Goal: Information Seeking & Learning: Learn about a topic

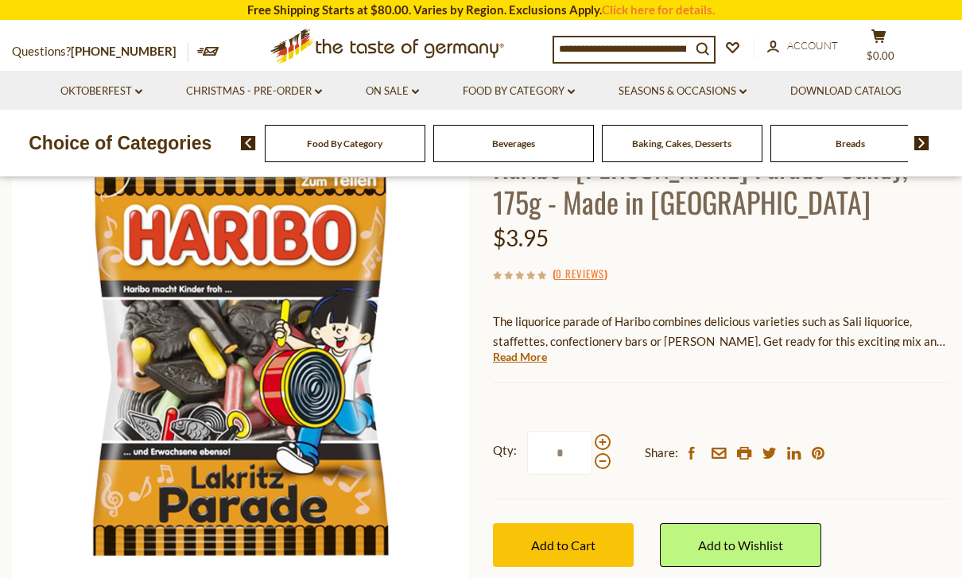
scroll to position [143, 0]
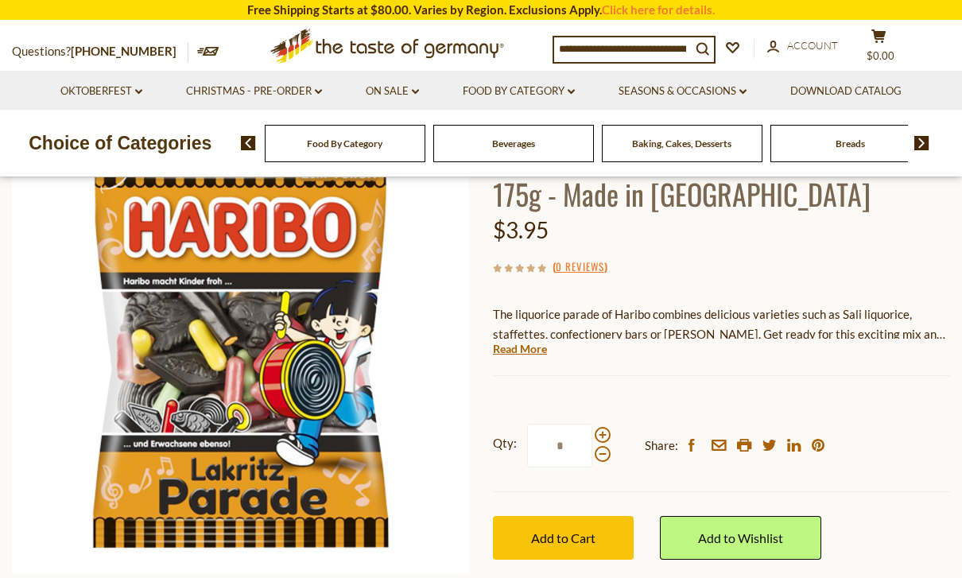
click at [296, 396] on img at bounding box center [240, 345] width 457 height 457
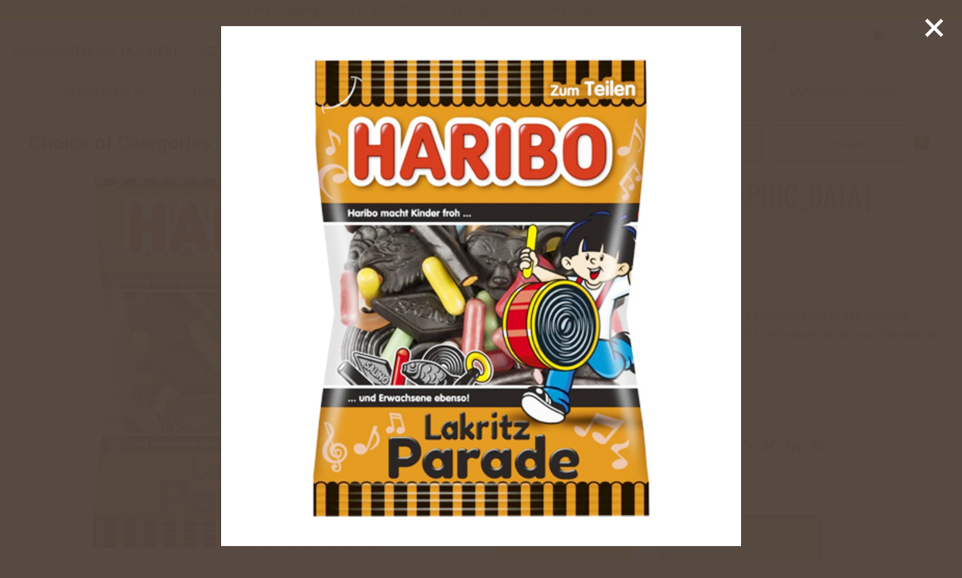
click at [931, 29] on line at bounding box center [934, 28] width 16 height 16
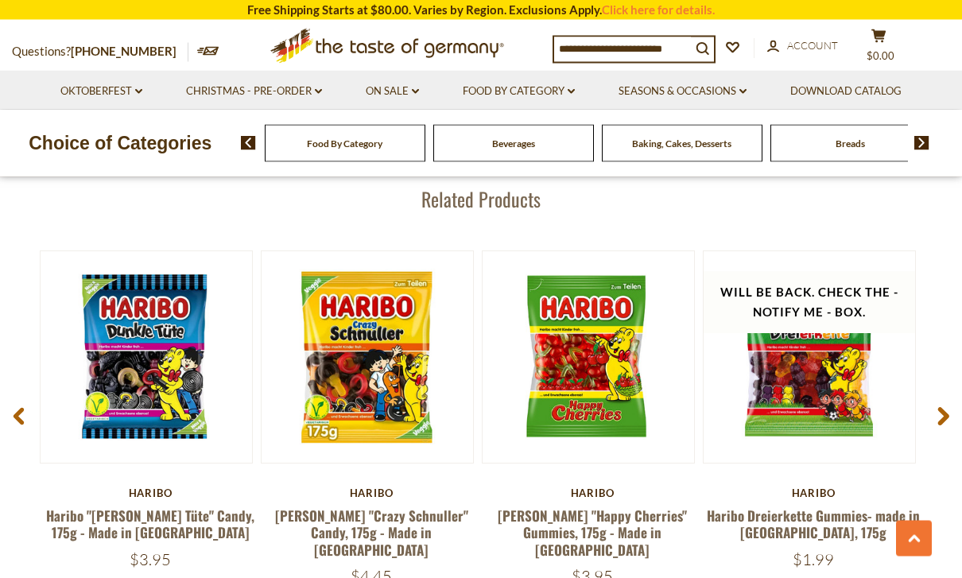
scroll to position [1983, 0]
click at [138, 378] on link at bounding box center [145, 356] width 177 height 177
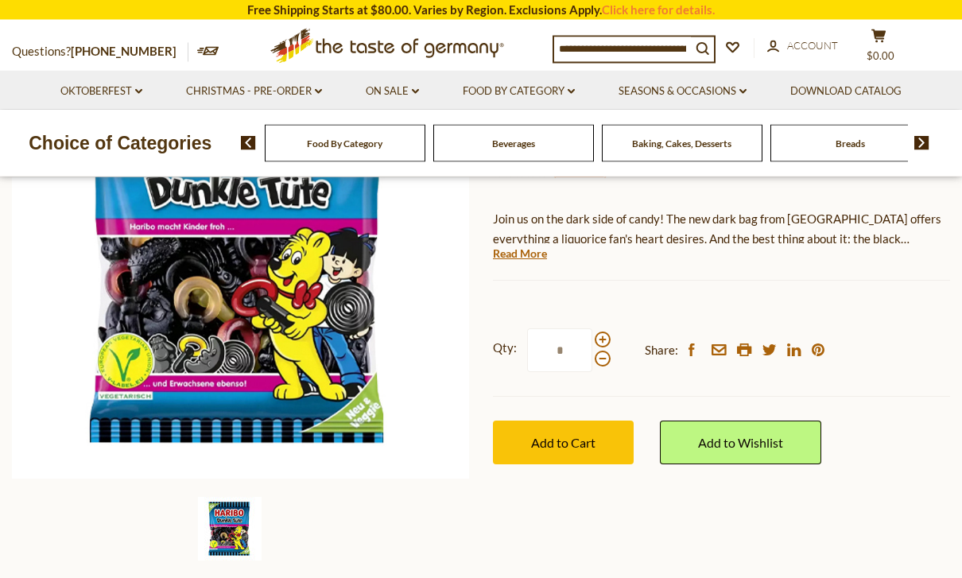
scroll to position [239, 0]
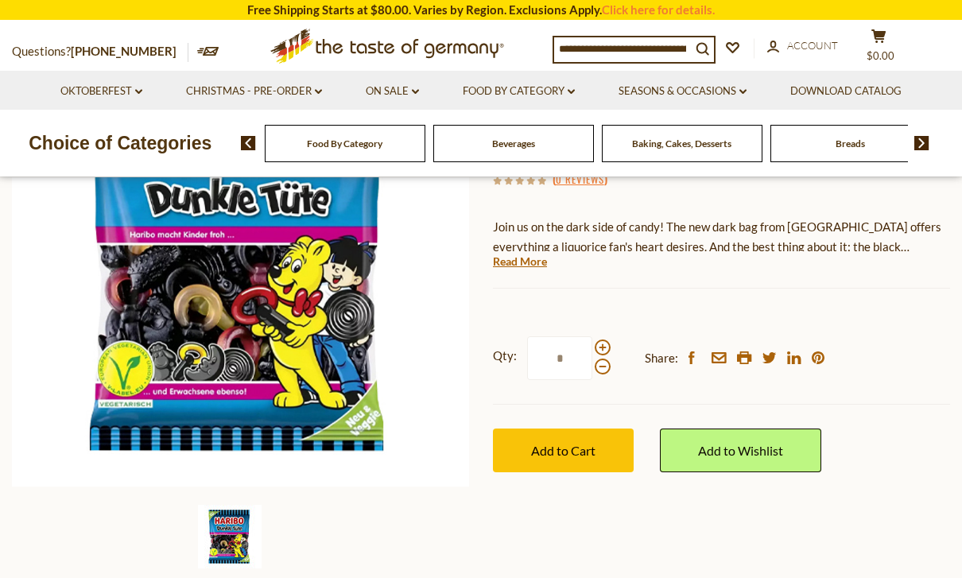
click at [393, 509] on div at bounding box center [240, 537] width 467 height 64
click at [223, 540] on img at bounding box center [230, 537] width 64 height 64
click at [290, 344] on img at bounding box center [240, 257] width 457 height 457
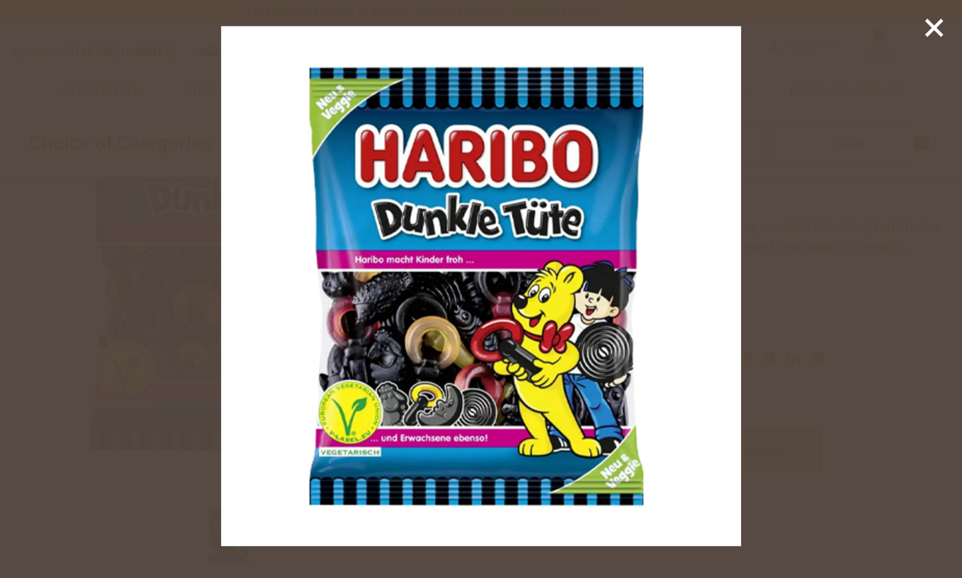
click at [937, 33] on line at bounding box center [934, 28] width 16 height 16
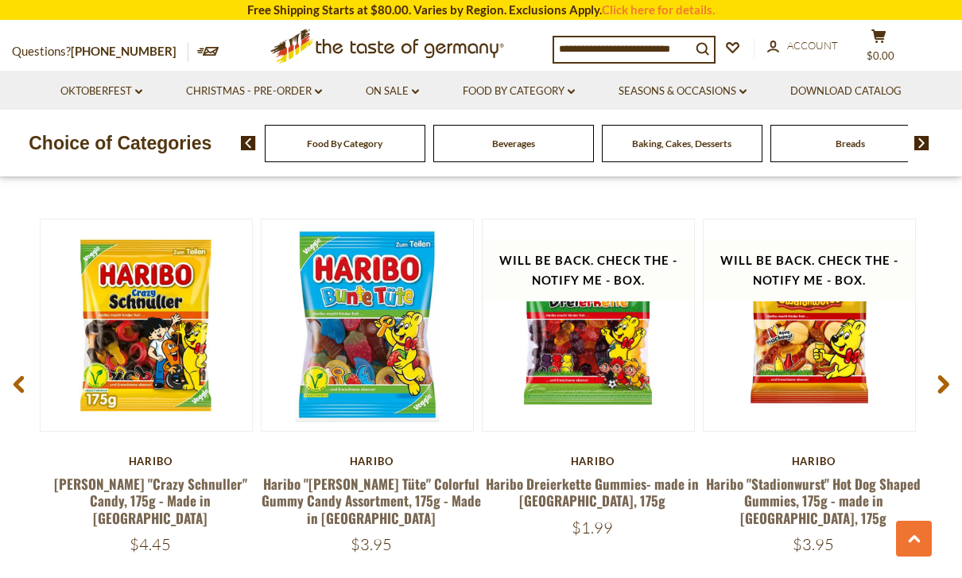
scroll to position [2013, 0]
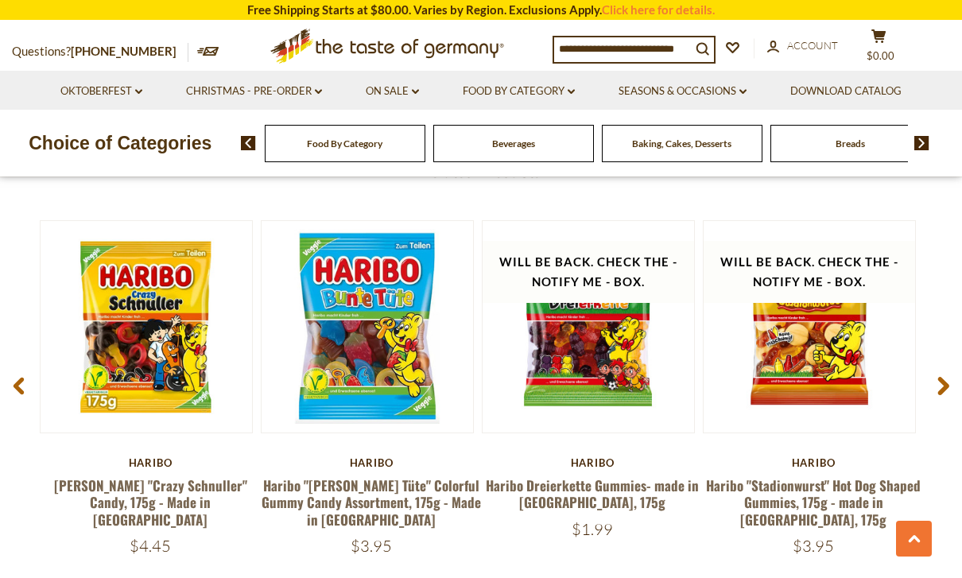
click at [148, 359] on link at bounding box center [145, 326] width 177 height 177
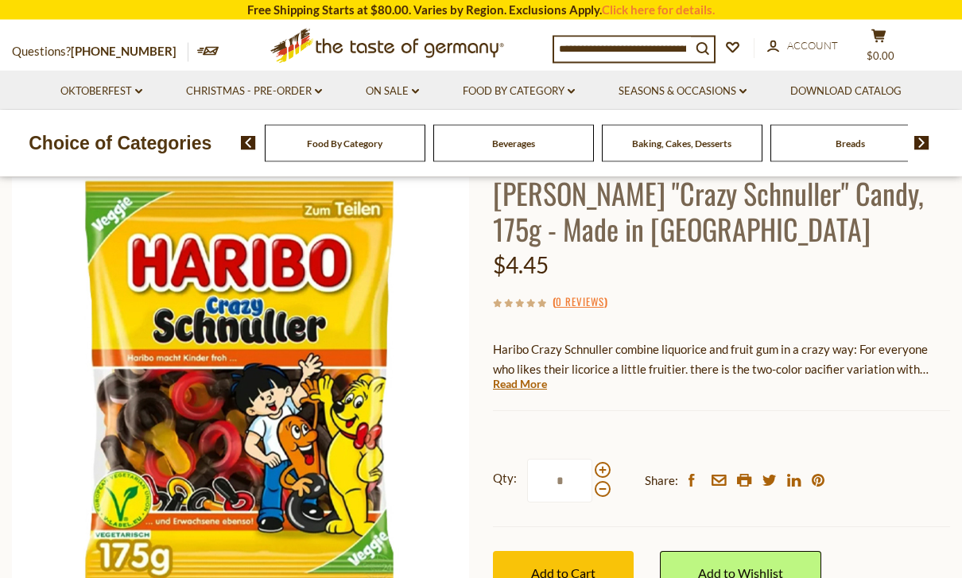
scroll to position [117, 0]
click at [505, 384] on link "Read More" at bounding box center [520, 384] width 54 height 16
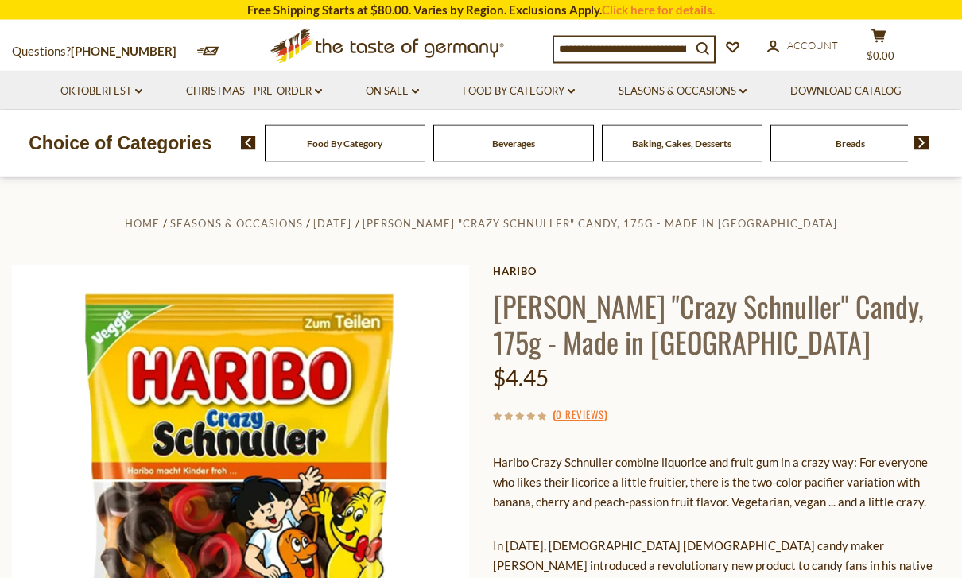
scroll to position [0, 0]
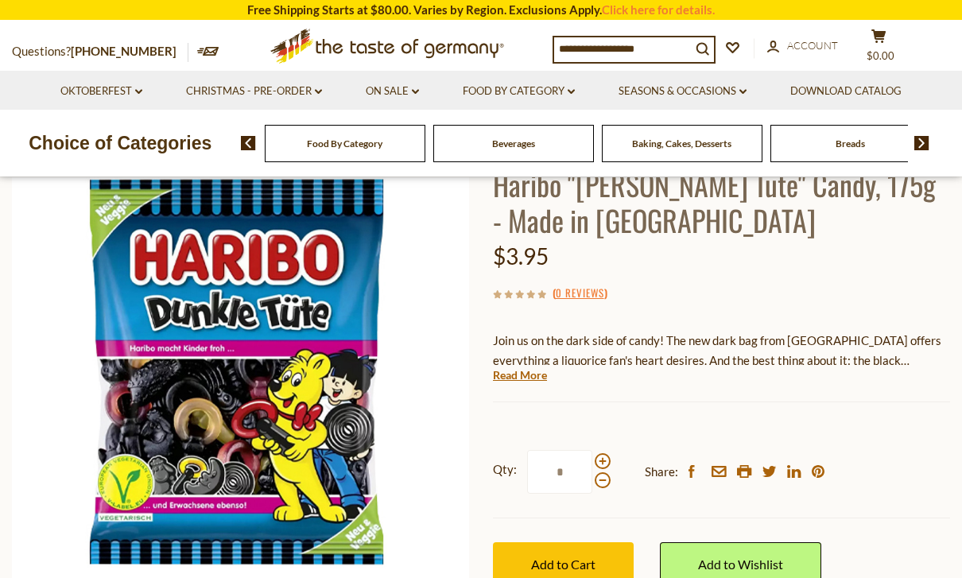
scroll to position [114, 0]
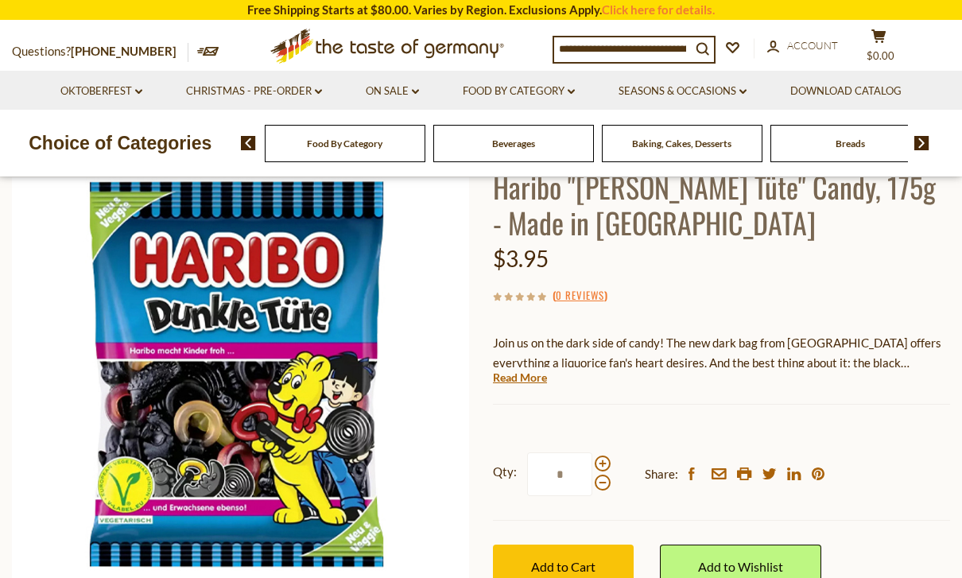
click at [500, 381] on link "Read More" at bounding box center [520, 378] width 54 height 16
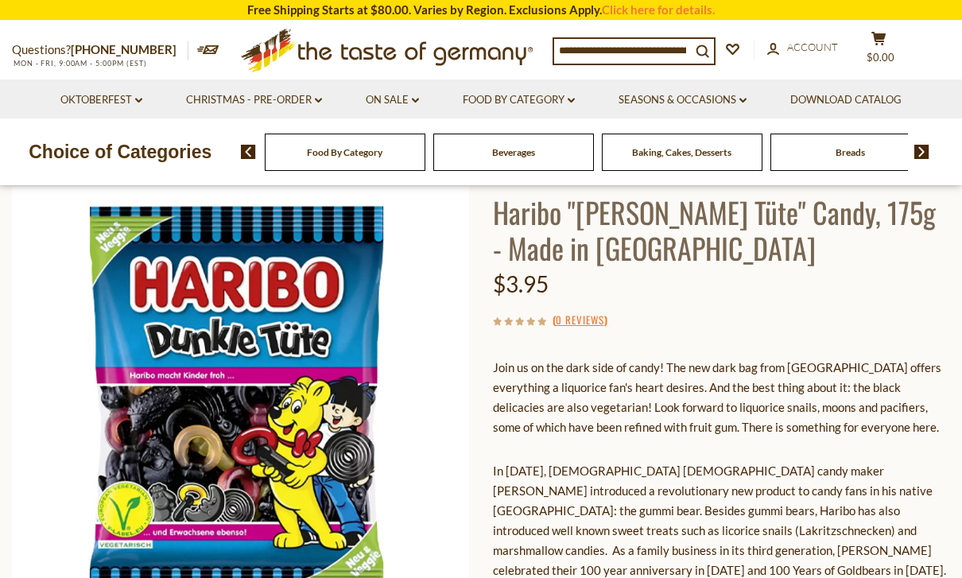
scroll to position [0, 0]
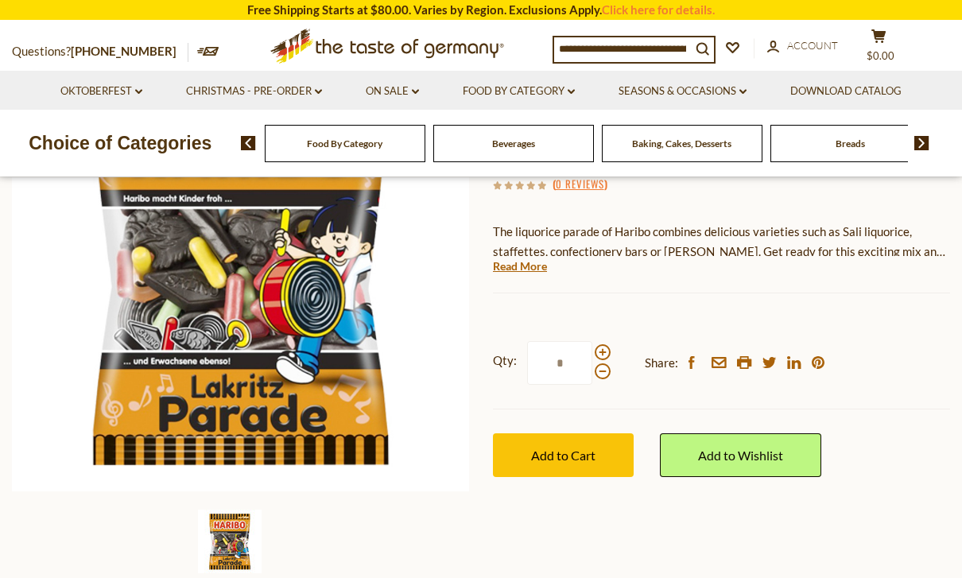
scroll to position [233, 0]
